Goal: Task Accomplishment & Management: Complete application form

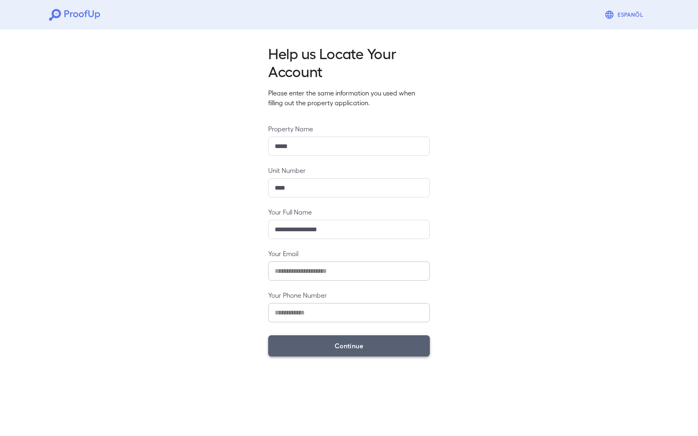
click at [344, 346] on button "Continue" at bounding box center [349, 346] width 162 height 21
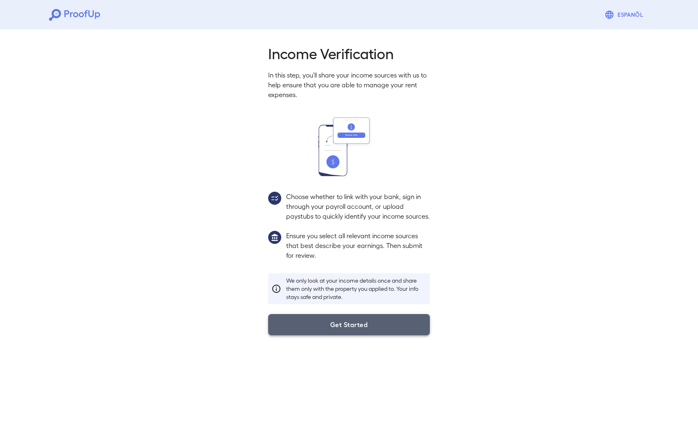
click at [338, 336] on button "Get Started" at bounding box center [349, 324] width 162 height 21
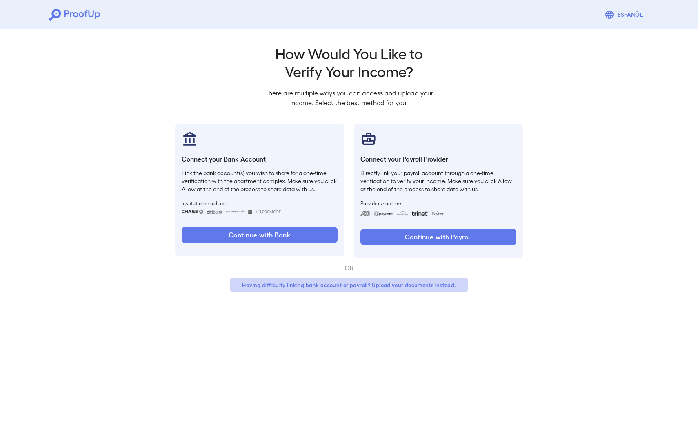
click at [374, 288] on button "Having difficulty linking bank account or payroll? Upload your documents instea…" at bounding box center [349, 285] width 238 height 15
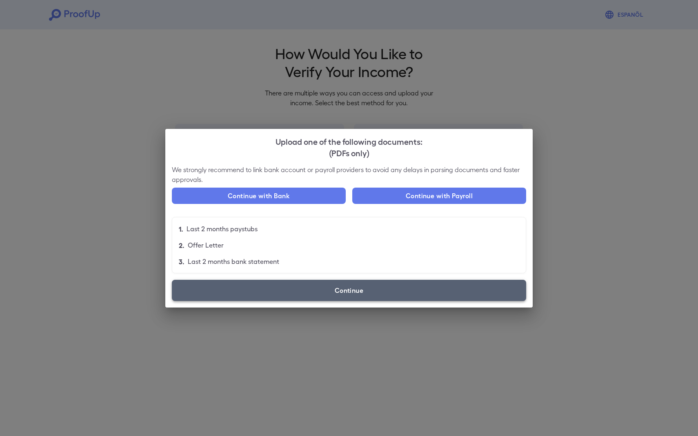
click at [345, 294] on label "Continue" at bounding box center [349, 290] width 354 height 21
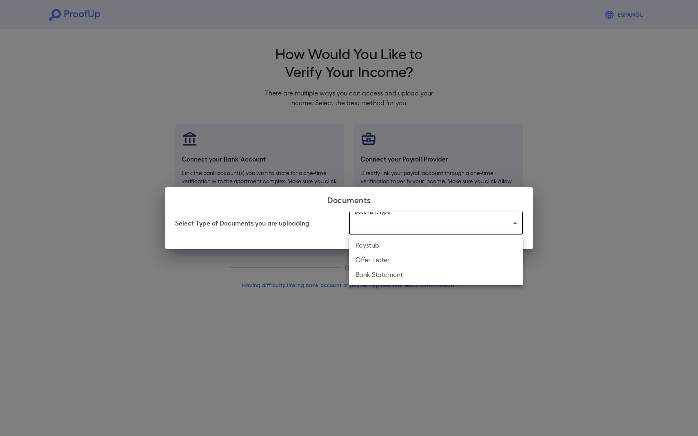
click at [396, 225] on body "Espanõl Go back How Would You Like to Verify Your Income? There are multiple wa…" at bounding box center [349, 156] width 698 height 312
click at [387, 272] on li "Bank Statement" at bounding box center [436, 274] width 174 height 15
type input "**********"
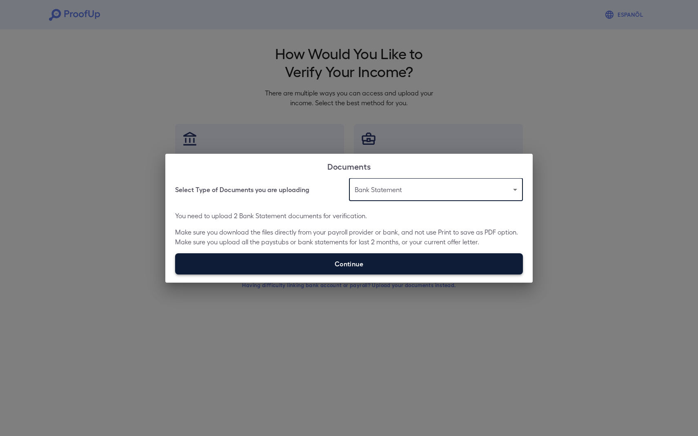
click at [368, 269] on label "Continue" at bounding box center [349, 264] width 348 height 21
click at [176, 274] on input "Continue" at bounding box center [175, 274] width 0 height 0
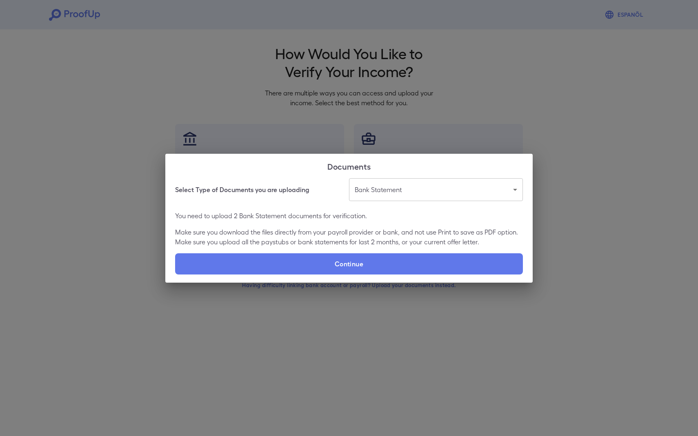
type input "**********"
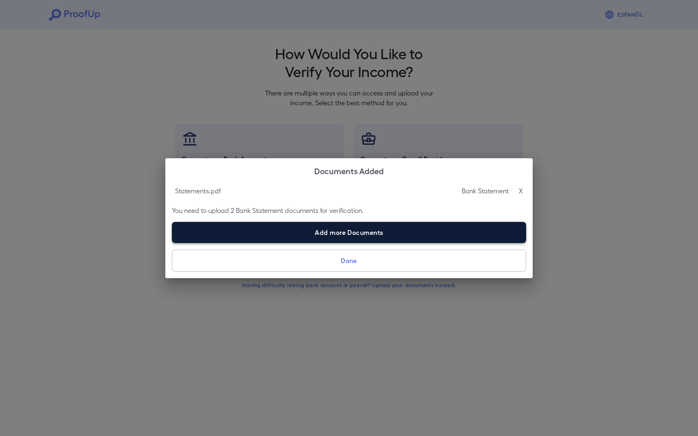
click at [353, 227] on label "Add more Documents" at bounding box center [349, 232] width 354 height 21
click at [172, 243] on input "Add more Documents" at bounding box center [172, 243] width 0 height 0
click at [344, 237] on label "Add more Documents" at bounding box center [349, 232] width 354 height 21
click at [172, 243] on input "Add more Documents" at bounding box center [172, 243] width 0 height 0
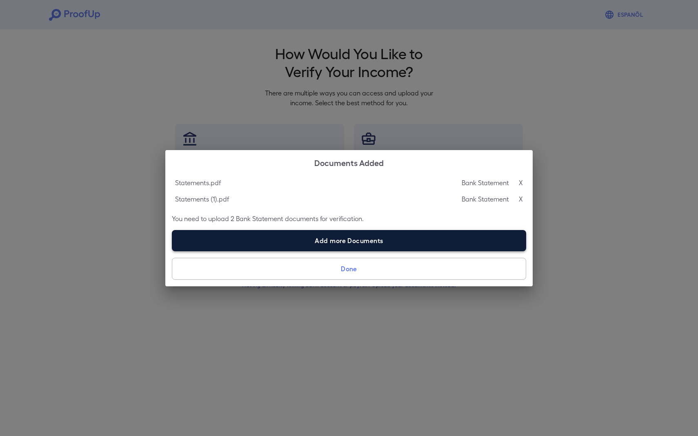
click at [301, 246] on label "Add more Documents" at bounding box center [349, 240] width 354 height 21
click at [172, 251] on input "Add more Documents" at bounding box center [172, 251] width 0 height 0
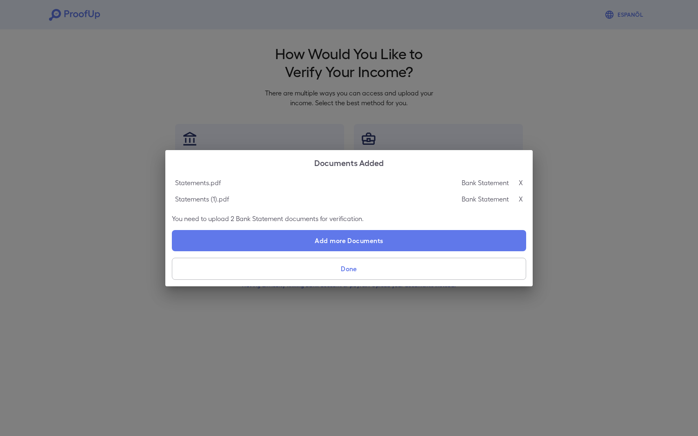
type input "**********"
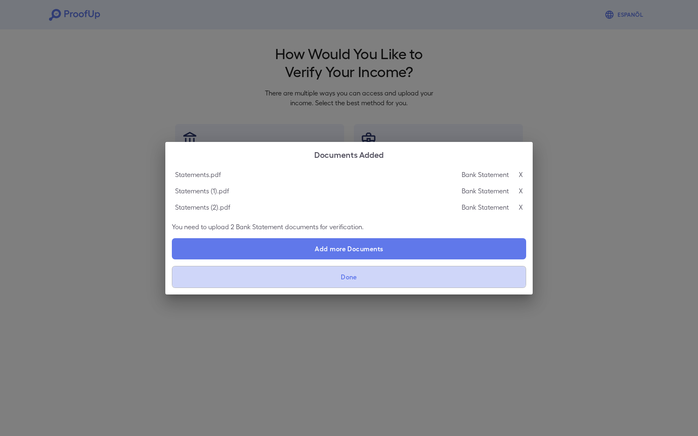
click at [359, 283] on button "Done" at bounding box center [349, 277] width 354 height 22
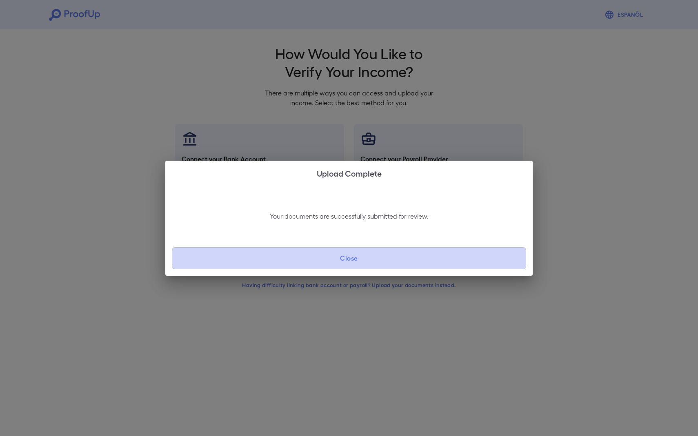
click at [359, 260] on button "Close" at bounding box center [349, 258] width 354 height 22
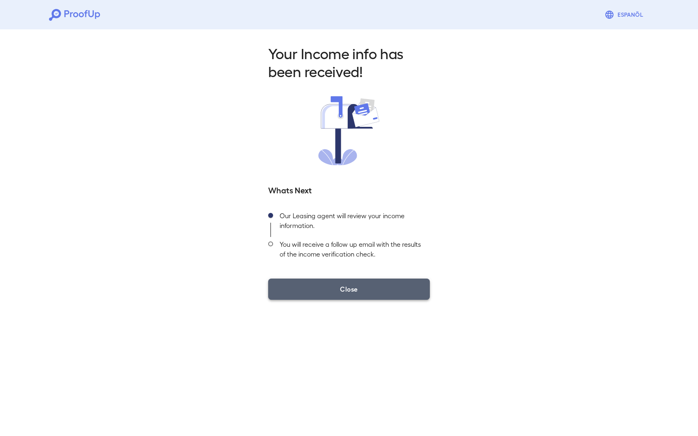
click at [342, 291] on button "Close" at bounding box center [349, 289] width 162 height 21
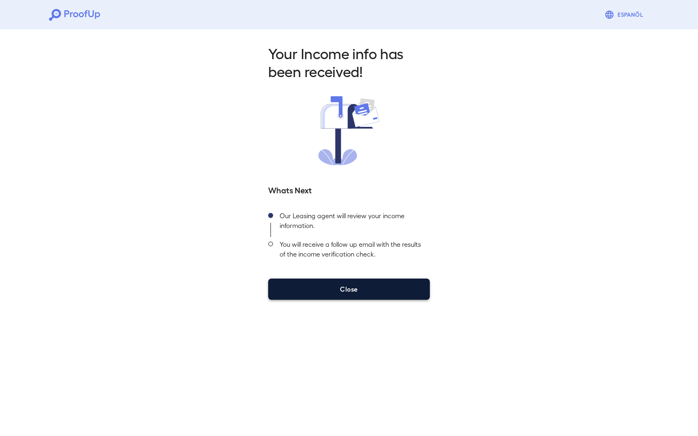
click at [329, 287] on button "Close" at bounding box center [349, 289] width 162 height 21
